Goal: Task Accomplishment & Management: Use online tool/utility

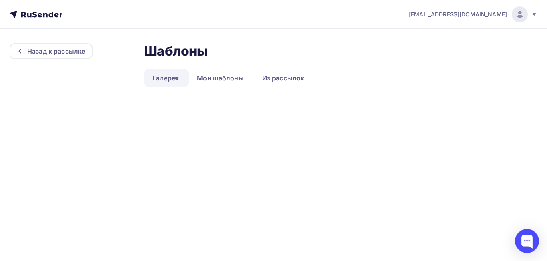
click at [174, 74] on link "Галерея" at bounding box center [165, 78] width 43 height 18
click at [170, 77] on link "Галерея" at bounding box center [165, 78] width 43 height 18
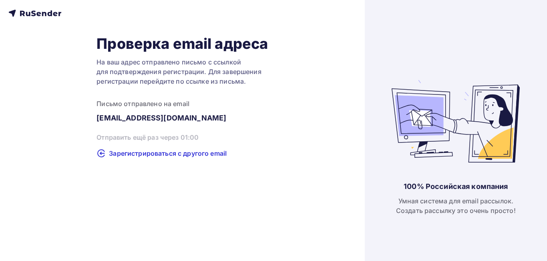
click at [52, 12] on icon at bounding box center [49, 13] width 5 height 6
click at [26, 10] on icon at bounding box center [34, 13] width 53 height 10
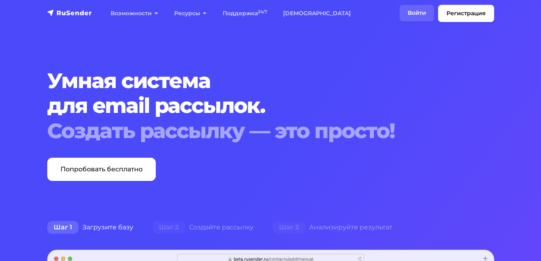
click at [414, 14] on link "Войти" at bounding box center [417, 13] width 34 height 16
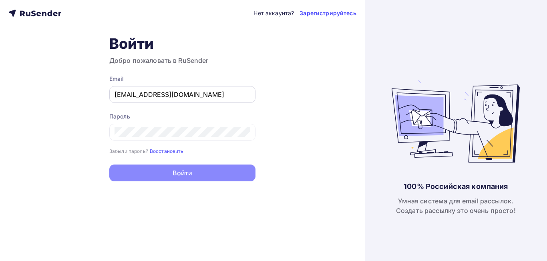
click at [210, 92] on input "dima@dienesalotti.ru" at bounding box center [183, 95] width 136 height 10
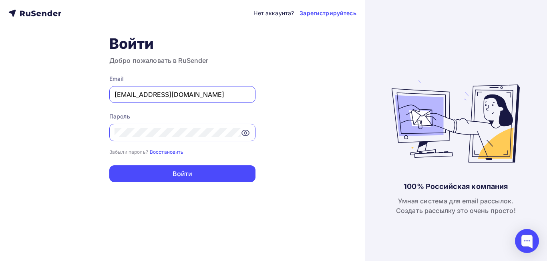
type input "[EMAIL_ADDRESS][DOMAIN_NAME]"
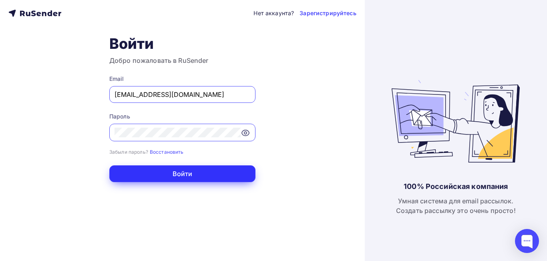
click at [213, 170] on button "Войти" at bounding box center [182, 173] width 146 height 17
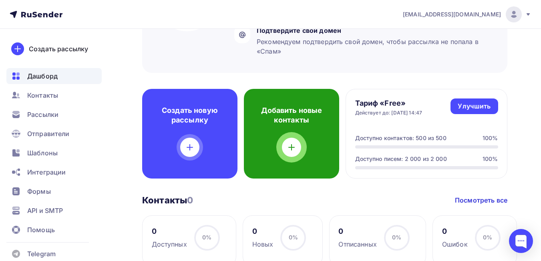
scroll to position [200, 0]
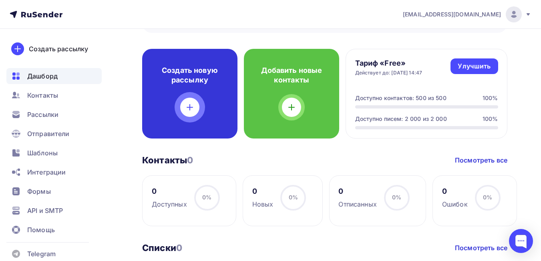
click at [190, 109] on icon at bounding box center [190, 108] width 0 height 6
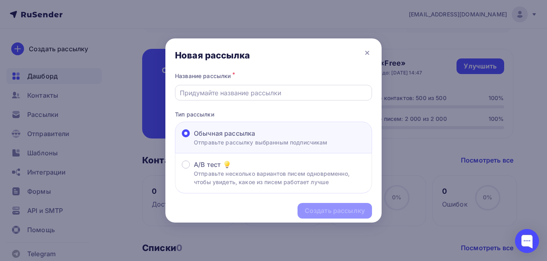
click at [310, 91] on input "text" at bounding box center [274, 93] width 188 height 10
type input "Фабрика BUSNELLI - официальное возвращение легендарного бренда"
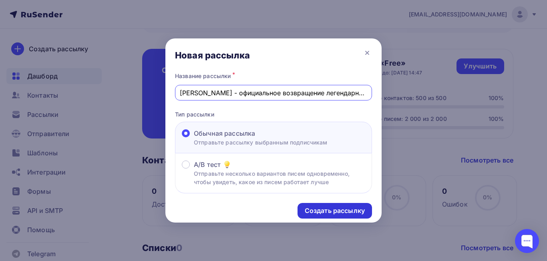
click at [340, 211] on div "Создать рассылку" at bounding box center [335, 210] width 60 height 9
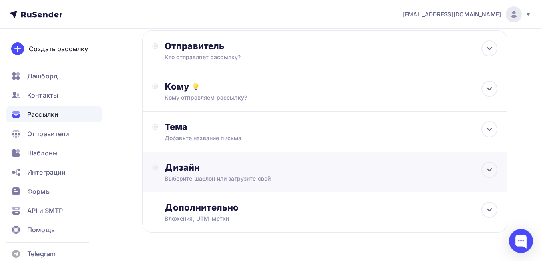
scroll to position [80, 0]
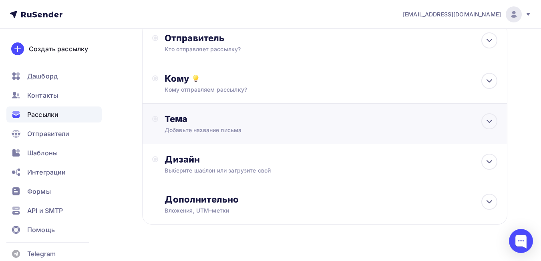
click at [257, 126] on div "Тема Добавьте название письма Тема * Рекомендуем использовать не более 150 симв…" at bounding box center [244, 123] width 158 height 21
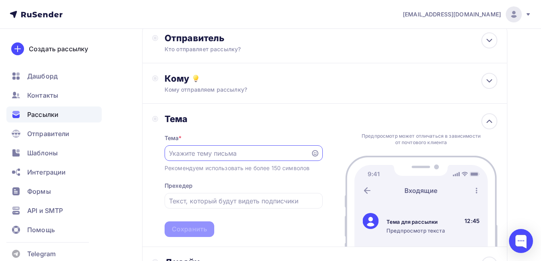
scroll to position [0, 0]
click at [258, 156] on input "text" at bounding box center [237, 154] width 137 height 10
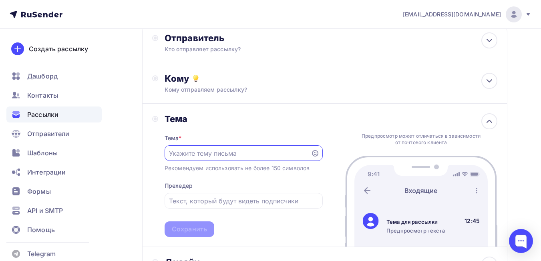
click at [258, 153] on input "text" at bounding box center [237, 154] width 137 height 10
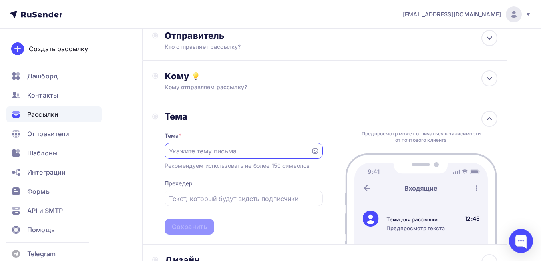
scroll to position [120, 0]
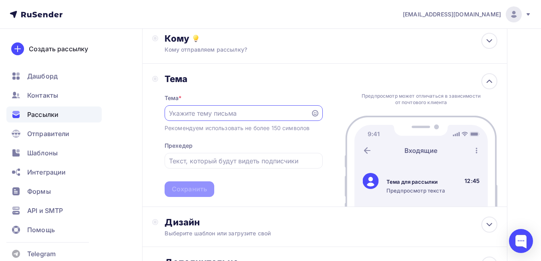
click at [274, 127] on div "Рекомендуем использовать не более 150 символов" at bounding box center [237, 128] width 145 height 8
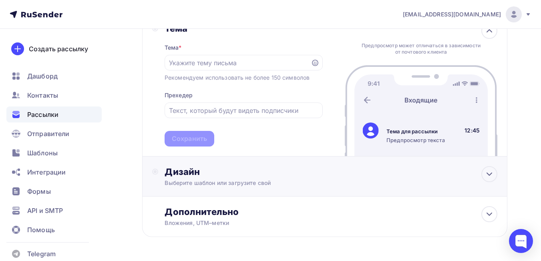
scroll to position [118, 0]
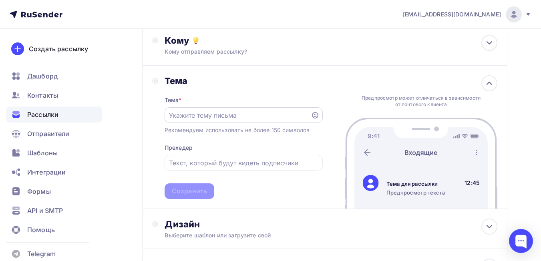
click at [245, 113] on input "text" at bounding box center [237, 116] width 137 height 10
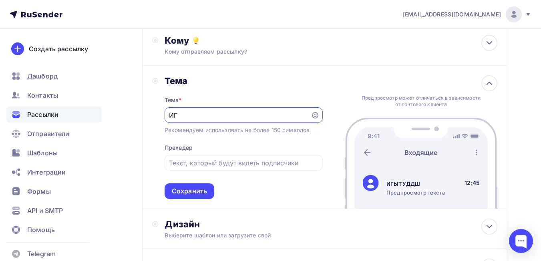
type input "И"
type input "BUSNELLI"
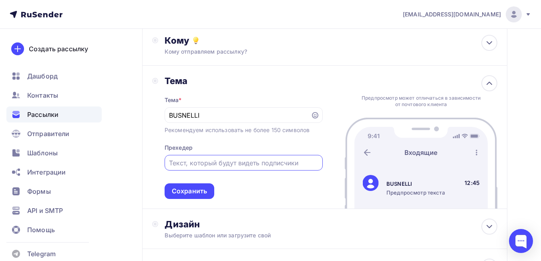
click at [217, 163] on input "text" at bounding box center [243, 163] width 149 height 10
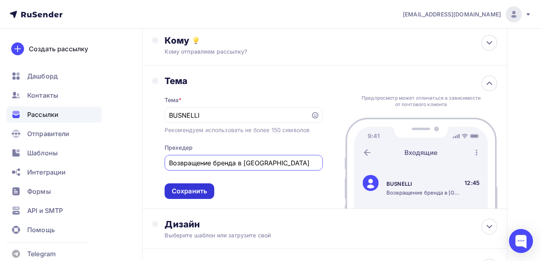
type input "Возвращение бренда в Россию"
click at [203, 192] on div "Сохранить" at bounding box center [189, 191] width 35 height 9
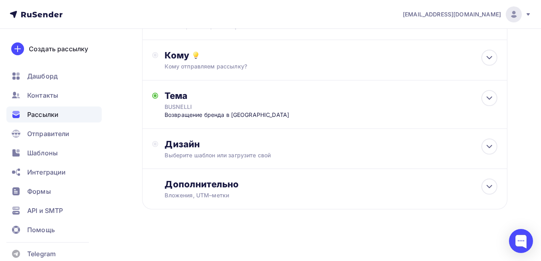
scroll to position [103, 0]
click at [237, 152] on div "Выберите шаблон или загрузите свой" at bounding box center [315, 155] width 300 height 8
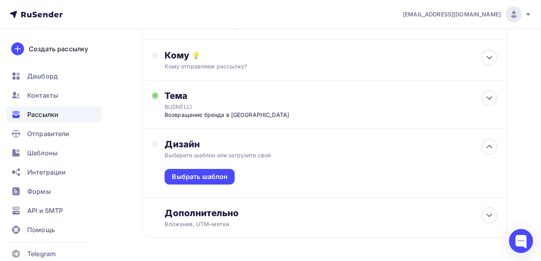
scroll to position [118, 0]
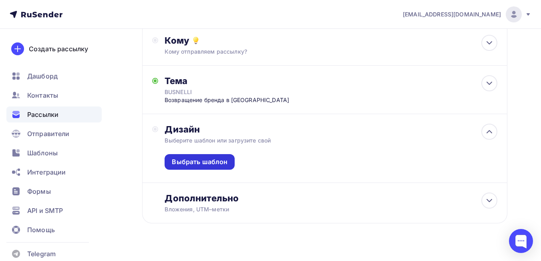
click at [199, 161] on div "Выбрать шаблон" at bounding box center [200, 161] width 56 height 9
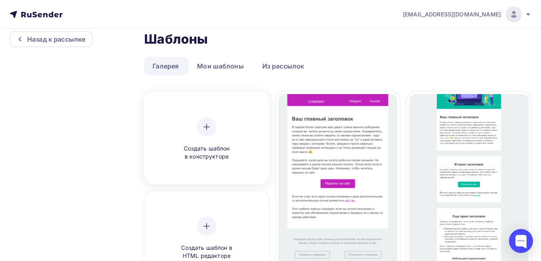
scroll to position [40, 0]
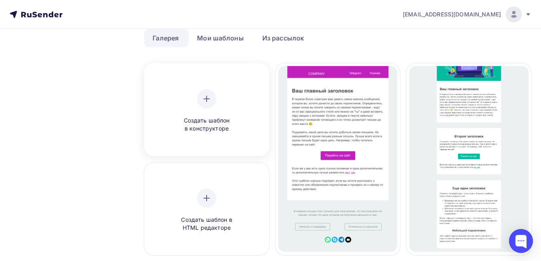
click at [201, 125] on span "Создать шаблон в конструкторе" at bounding box center [207, 125] width 76 height 16
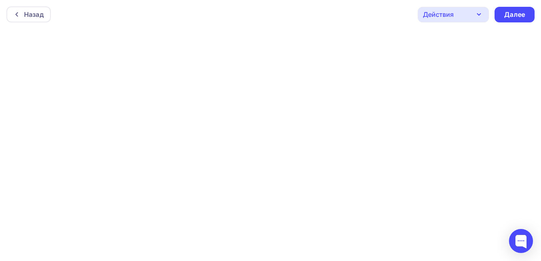
scroll to position [2, 0]
click at [326, 25] on div "Назад Действия Отправить тестовое письмо Предпросмотр Сохранить в Мои шаблоны В…" at bounding box center [270, 12] width 541 height 29
click at [479, 14] on icon "button" at bounding box center [479, 15] width 10 height 10
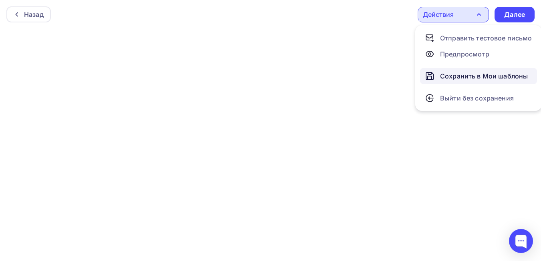
click at [460, 74] on div "Сохранить в Мои шаблоны" at bounding box center [484, 76] width 88 height 10
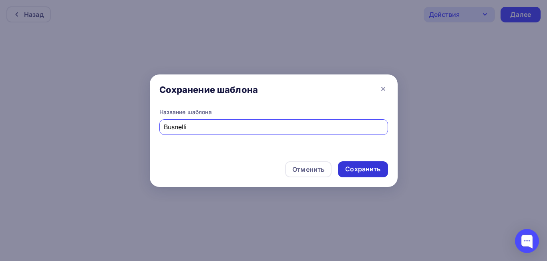
type input "Busnelli"
click at [367, 168] on div "Сохранить" at bounding box center [362, 169] width 35 height 9
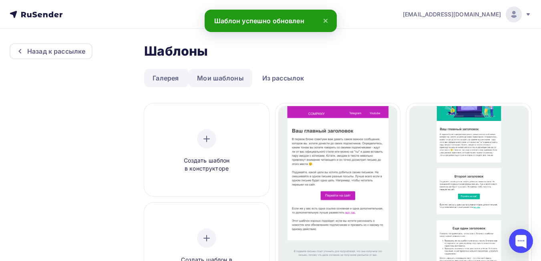
click at [214, 75] on link "Мои шаблоны" at bounding box center [221, 78] width 64 height 18
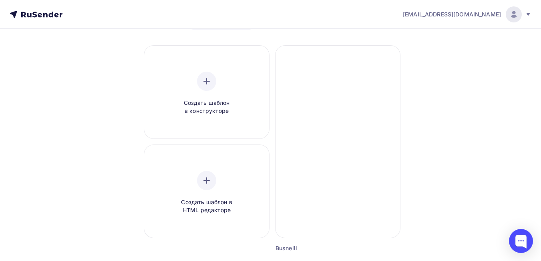
scroll to position [40, 0]
